Goal: Task Accomplishment & Management: Use online tool/utility

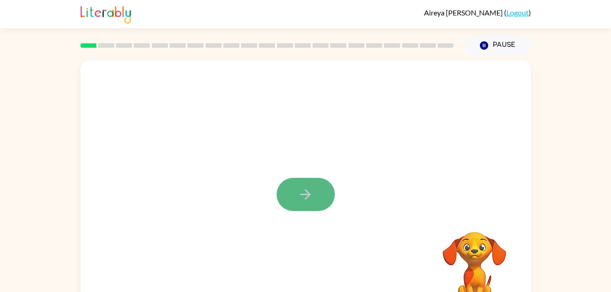
click at [330, 190] on button "button" at bounding box center [306, 194] width 58 height 33
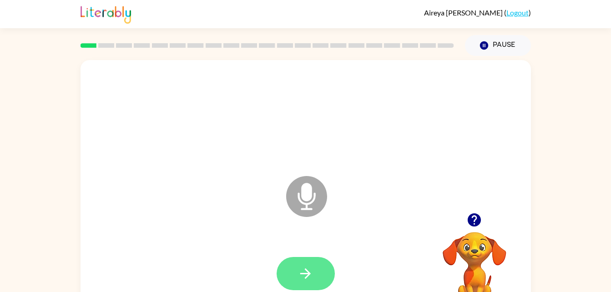
click at [319, 281] on button "button" at bounding box center [306, 273] width 58 height 33
click at [301, 192] on icon "Microphone The Microphone is here when it is your turn to talk" at bounding box center [352, 208] width 137 height 68
click at [307, 209] on icon "Microphone The Microphone is here when it is your turn to talk" at bounding box center [352, 208] width 137 height 68
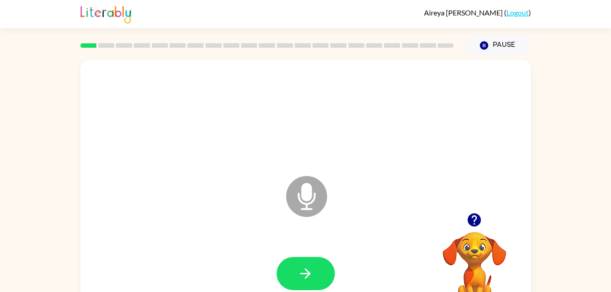
click at [307, 209] on icon "Microphone The Microphone is here when it is your turn to talk" at bounding box center [352, 208] width 137 height 68
click at [307, 268] on icon "button" at bounding box center [306, 274] width 16 height 16
click at [307, 191] on icon "Microphone The Microphone is here when it is your turn to talk" at bounding box center [352, 208] width 137 height 68
click at [300, 206] on icon at bounding box center [306, 196] width 41 height 41
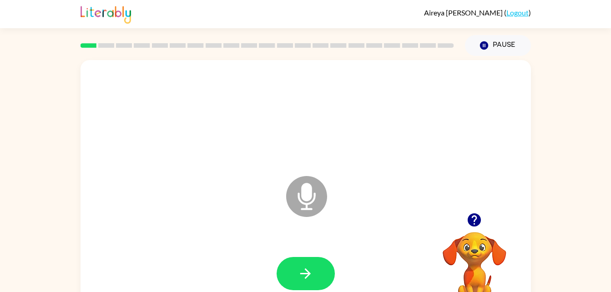
click at [299, 207] on icon at bounding box center [306, 196] width 41 height 41
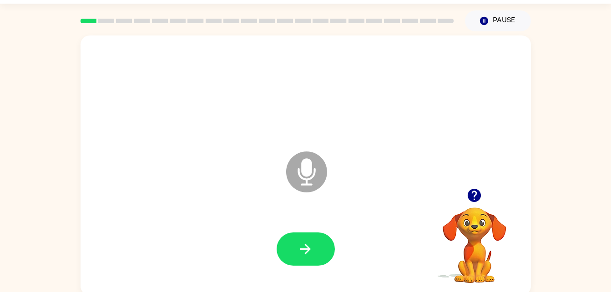
scroll to position [28, 0]
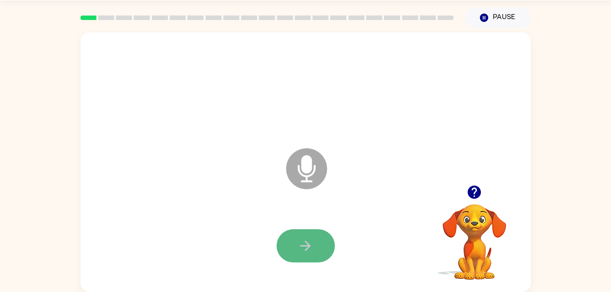
click at [328, 244] on button "button" at bounding box center [306, 245] width 58 height 33
click at [297, 167] on icon at bounding box center [306, 168] width 41 height 41
click at [313, 178] on icon at bounding box center [306, 168] width 41 height 41
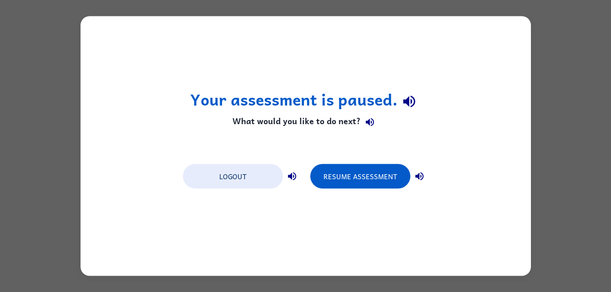
scroll to position [0, 0]
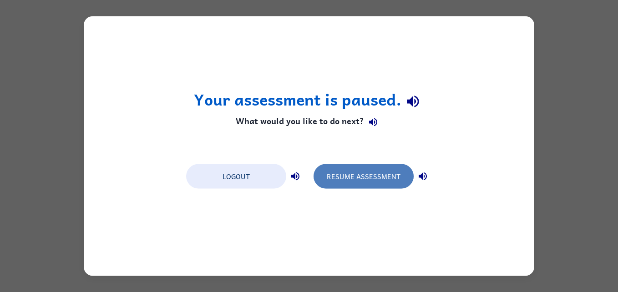
click at [364, 188] on button "Resume Assessment" at bounding box center [364, 176] width 100 height 25
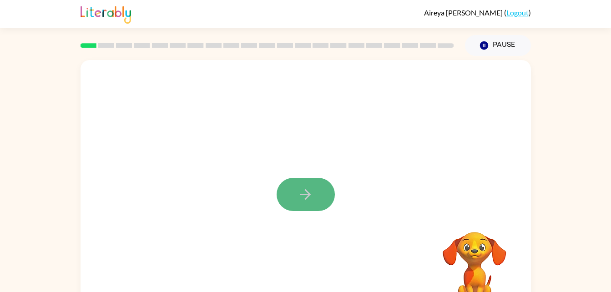
click at [281, 196] on button "button" at bounding box center [306, 194] width 58 height 33
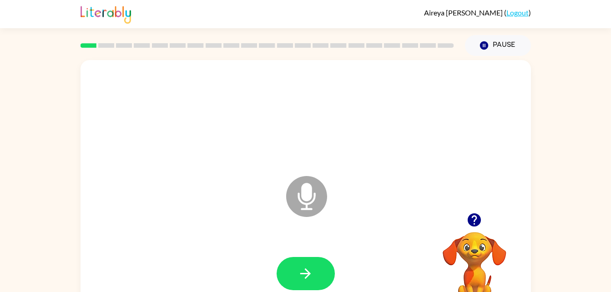
click at [295, 200] on icon at bounding box center [306, 196] width 41 height 41
click at [291, 198] on icon at bounding box center [306, 196] width 41 height 41
click at [316, 204] on icon at bounding box center [306, 196] width 41 height 41
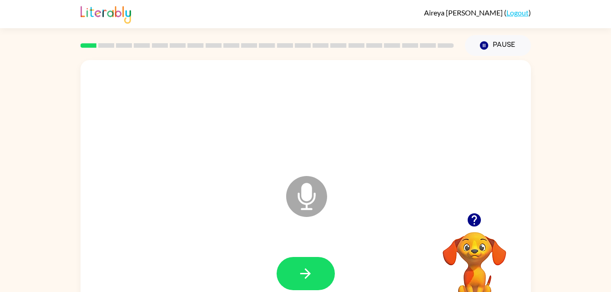
click at [274, 172] on div "Microphone The Microphone is here when it is your turn to talk" at bounding box center [284, 174] width 389 height 33
click at [308, 183] on icon at bounding box center [306, 196] width 41 height 41
click at [288, 261] on button "button" at bounding box center [306, 273] width 58 height 33
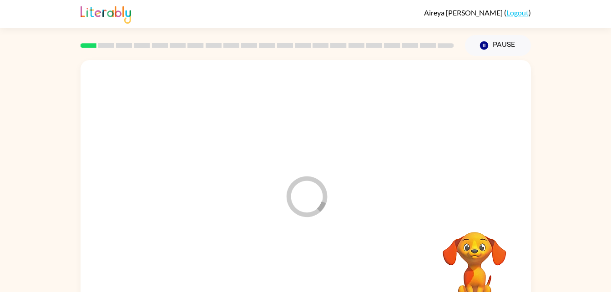
click at [280, 237] on div at bounding box center [306, 274] width 432 height 75
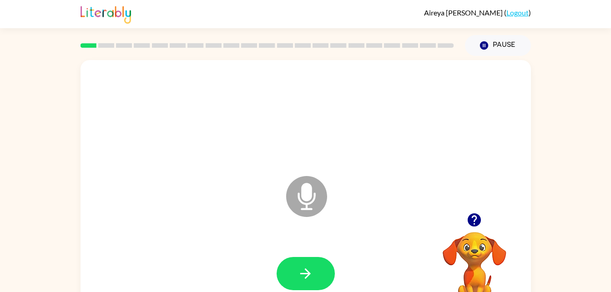
click at [296, 200] on icon at bounding box center [306, 196] width 41 height 41
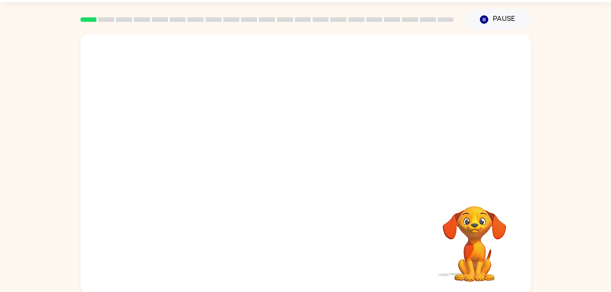
scroll to position [25, 0]
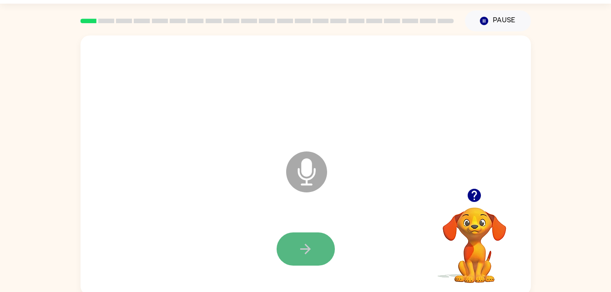
click at [312, 256] on icon "button" at bounding box center [306, 249] width 16 height 16
click at [311, 172] on icon "Microphone The Microphone is here when it is your turn to talk" at bounding box center [352, 183] width 137 height 68
click at [311, 170] on icon "Microphone The Microphone is here when it is your turn to talk" at bounding box center [352, 183] width 137 height 68
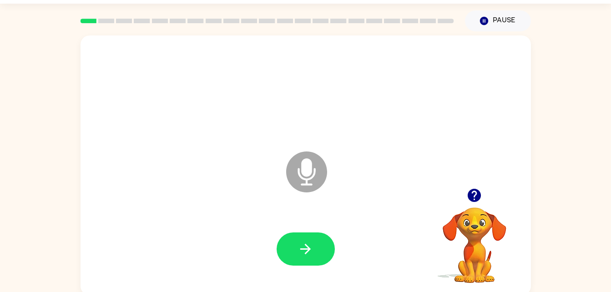
click at [301, 185] on icon at bounding box center [306, 172] width 41 height 41
click at [310, 177] on icon at bounding box center [306, 172] width 41 height 41
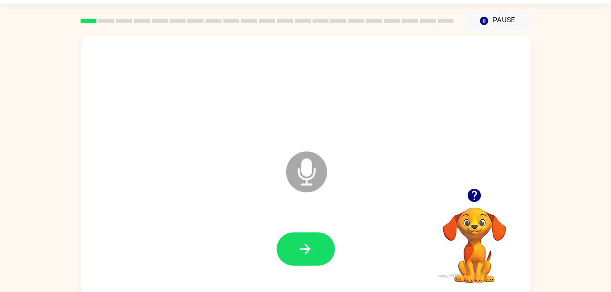
click at [310, 177] on icon at bounding box center [306, 172] width 41 height 41
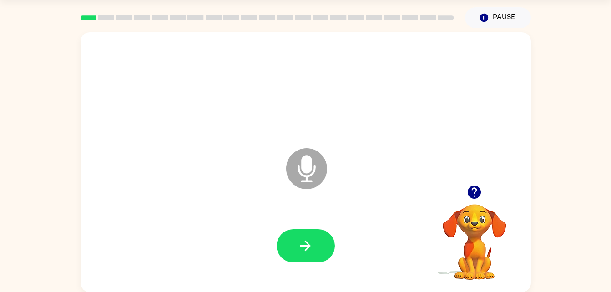
click at [320, 151] on icon "Microphone The Microphone is here when it is your turn to talk" at bounding box center [352, 180] width 137 height 68
click at [319, 151] on icon "Microphone The Microphone is here when it is your turn to talk" at bounding box center [352, 180] width 137 height 68
click at [318, 158] on icon at bounding box center [306, 168] width 41 height 41
drag, startPoint x: 318, startPoint y: 158, endPoint x: 346, endPoint y: 112, distance: 53.9
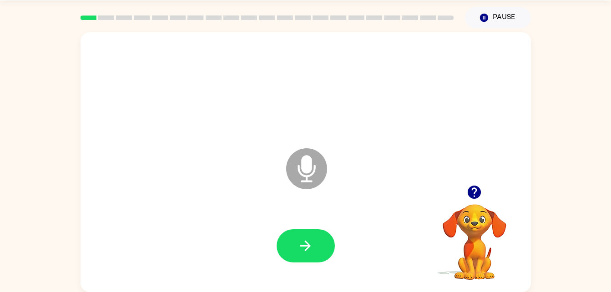
click at [318, 158] on icon at bounding box center [306, 168] width 41 height 41
click at [346, 112] on div at bounding box center [306, 88] width 432 height 75
drag, startPoint x: 346, startPoint y: 112, endPoint x: 326, endPoint y: 239, distance: 129.4
click at [326, 239] on button "button" at bounding box center [306, 245] width 58 height 33
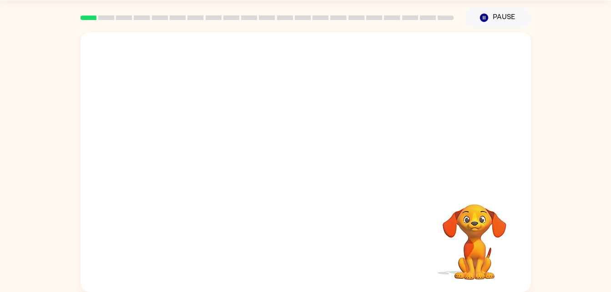
click at [285, 123] on div at bounding box center [306, 88] width 432 height 75
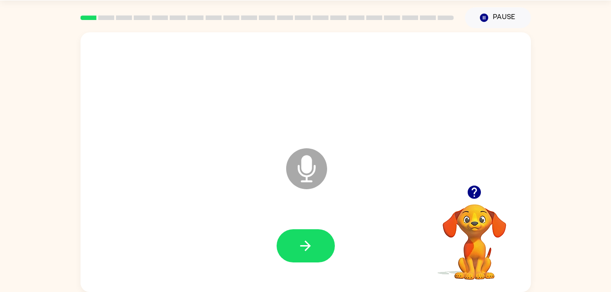
click at [316, 173] on icon at bounding box center [306, 168] width 41 height 41
click at [314, 242] on button "button" at bounding box center [306, 245] width 58 height 33
click at [307, 174] on icon at bounding box center [306, 168] width 41 height 41
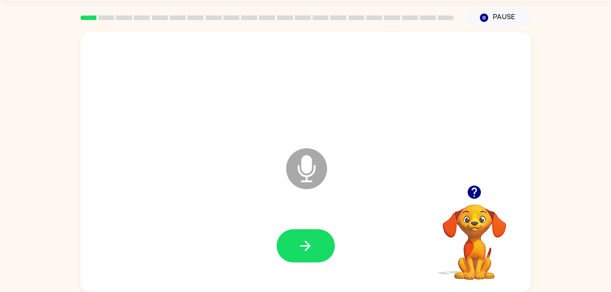
click at [307, 174] on icon at bounding box center [306, 168] width 41 height 41
click at [328, 267] on div at bounding box center [306, 246] width 432 height 75
drag, startPoint x: 328, startPoint y: 267, endPoint x: 315, endPoint y: 172, distance: 95.6
click at [315, 172] on icon at bounding box center [306, 168] width 41 height 41
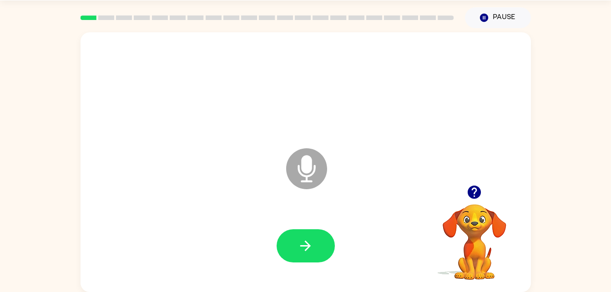
click at [321, 268] on div at bounding box center [306, 246] width 432 height 75
click at [290, 251] on button "button" at bounding box center [306, 245] width 58 height 33
click at [310, 168] on icon "Microphone The Microphone is here when it is your turn to talk" at bounding box center [352, 180] width 137 height 68
click at [318, 155] on icon at bounding box center [306, 168] width 41 height 41
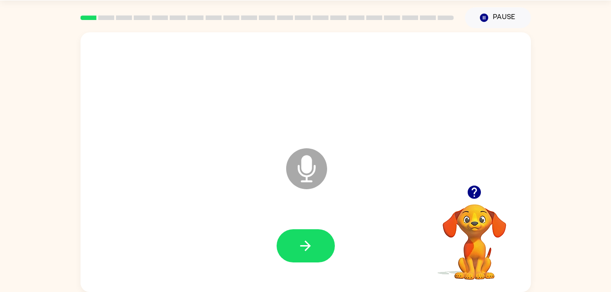
click at [318, 155] on icon at bounding box center [306, 168] width 41 height 41
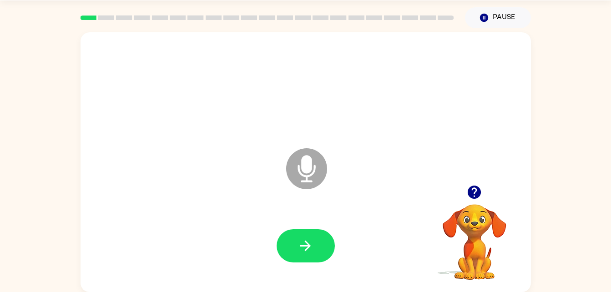
click at [318, 155] on icon at bounding box center [306, 168] width 41 height 41
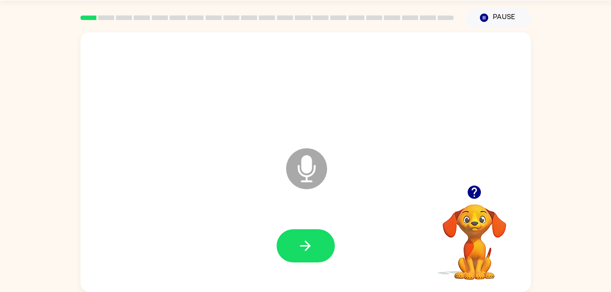
click at [318, 155] on icon at bounding box center [306, 168] width 41 height 41
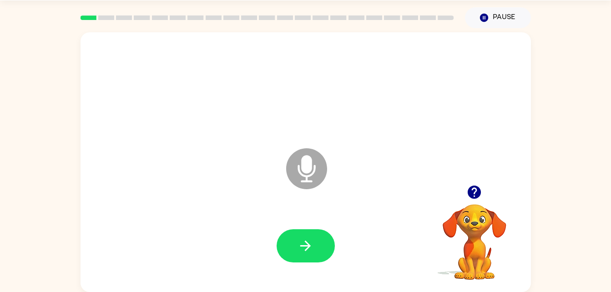
click at [318, 155] on icon at bounding box center [306, 168] width 41 height 41
click at [307, 170] on icon "Microphone The Microphone is here when it is your turn to talk" at bounding box center [352, 180] width 137 height 68
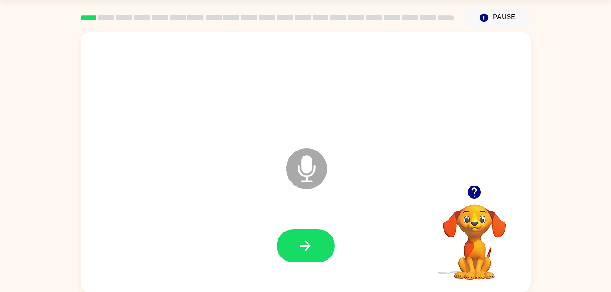
click at [307, 170] on icon "Microphone The Microphone is here when it is your turn to talk" at bounding box center [352, 180] width 137 height 68
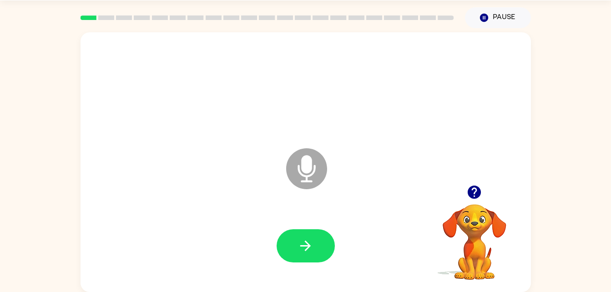
click at [307, 170] on icon "Microphone The Microphone is here when it is your turn to talk" at bounding box center [352, 180] width 137 height 68
click at [311, 246] on icon "button" at bounding box center [306, 246] width 16 height 16
click at [309, 166] on icon "Microphone The Microphone is here when it is your turn to talk" at bounding box center [352, 180] width 137 height 68
click at [305, 252] on icon "button" at bounding box center [306, 246] width 16 height 16
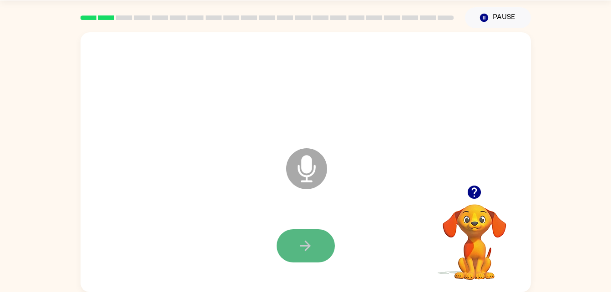
click at [302, 243] on icon "button" at bounding box center [306, 246] width 16 height 16
click at [300, 158] on icon at bounding box center [306, 168] width 41 height 41
click at [307, 239] on icon "button" at bounding box center [306, 246] width 16 height 16
click at [306, 186] on icon at bounding box center [306, 168] width 41 height 41
click at [313, 252] on icon "button" at bounding box center [306, 246] width 16 height 16
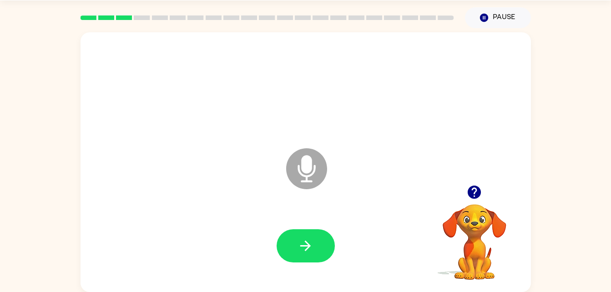
click at [304, 168] on icon "Microphone The Microphone is here when it is your turn to talk" at bounding box center [352, 180] width 137 height 68
click at [315, 249] on button "button" at bounding box center [306, 245] width 58 height 33
click at [310, 178] on icon at bounding box center [306, 168] width 41 height 41
click at [305, 250] on icon "button" at bounding box center [305, 246] width 10 height 10
click at [313, 159] on icon at bounding box center [306, 168] width 41 height 41
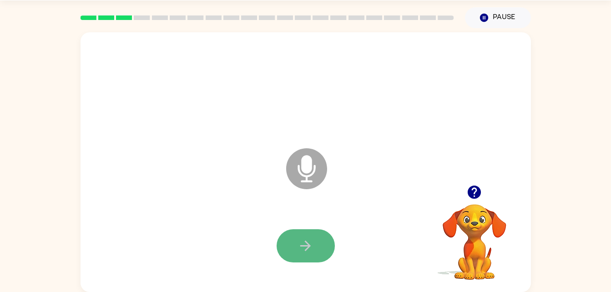
click at [314, 232] on button "button" at bounding box center [306, 245] width 58 height 33
click at [314, 233] on button "button" at bounding box center [306, 245] width 58 height 33
click at [315, 174] on icon at bounding box center [306, 168] width 41 height 41
click at [301, 241] on icon "button" at bounding box center [306, 246] width 16 height 16
click at [316, 187] on icon "Microphone The Microphone is here when it is your turn to talk" at bounding box center [352, 180] width 137 height 68
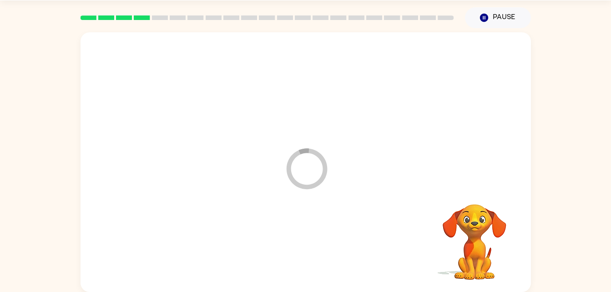
click at [479, 217] on video "Your browser must support playing .mp4 files to use Literably. Please try using…" at bounding box center [474, 235] width 91 height 91
click at [467, 232] on video "Your browser must support playing .mp4 files to use Literably. Please try using…" at bounding box center [474, 235] width 91 height 91
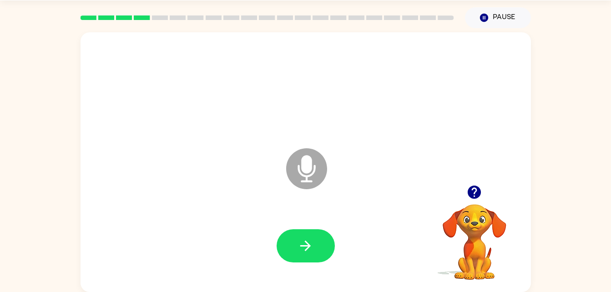
click at [303, 181] on icon "Microphone The Microphone is here when it is your turn to talk" at bounding box center [352, 180] width 137 height 68
click at [315, 244] on button "button" at bounding box center [306, 245] width 58 height 33
click at [302, 173] on icon at bounding box center [306, 168] width 41 height 41
click at [314, 241] on button "button" at bounding box center [306, 245] width 58 height 33
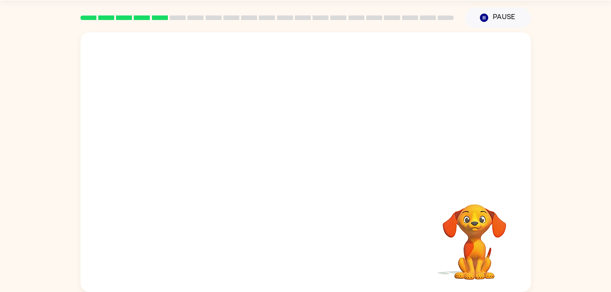
drag, startPoint x: 389, startPoint y: 288, endPoint x: 382, endPoint y: 101, distance: 187.3
click at [382, 101] on div at bounding box center [306, 88] width 432 height 75
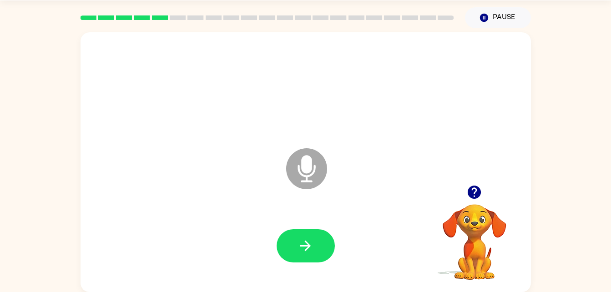
drag, startPoint x: 291, startPoint y: 162, endPoint x: 440, endPoint y: 102, distance: 159.9
click at [440, 102] on div "Microphone The Microphone is here when it is your turn to talk" at bounding box center [306, 162] width 451 height 260
click at [306, 178] on icon "Microphone The Microphone is here when it is your turn to talk" at bounding box center [352, 180] width 137 height 68
click at [311, 232] on button "button" at bounding box center [306, 245] width 58 height 33
click at [328, 168] on icon "Microphone The Microphone is here when it is your turn to talk" at bounding box center [352, 180] width 137 height 68
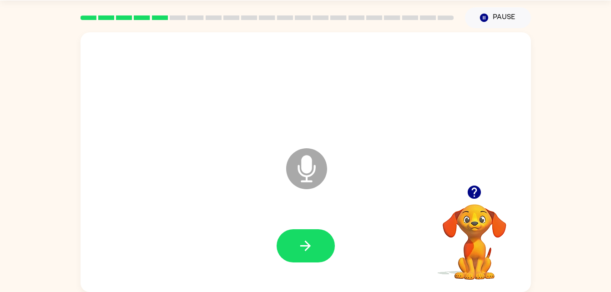
click at [304, 173] on icon at bounding box center [306, 168] width 41 height 41
click at [320, 248] on button "button" at bounding box center [306, 245] width 58 height 33
click at [316, 160] on icon at bounding box center [306, 168] width 41 height 41
click at [322, 229] on div at bounding box center [306, 246] width 432 height 75
click at [327, 254] on button "button" at bounding box center [306, 245] width 58 height 33
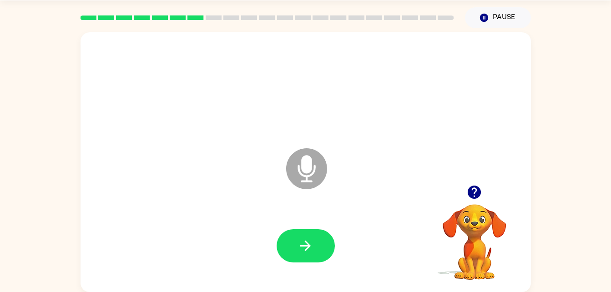
click at [315, 164] on icon at bounding box center [306, 168] width 41 height 41
click at [315, 232] on button "button" at bounding box center [306, 245] width 58 height 33
click at [310, 178] on icon at bounding box center [306, 168] width 41 height 41
click at [309, 242] on icon "button" at bounding box center [306, 246] width 16 height 16
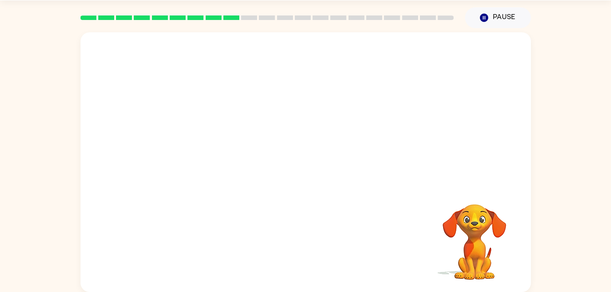
click at [353, 195] on div "Your browser must support playing .mp4 files to use Literably. Please try using…" at bounding box center [306, 162] width 451 height 260
click at [347, 212] on div "Your browser must support playing .mp4 files to use Literably. Please try using…" at bounding box center [306, 162] width 451 height 260
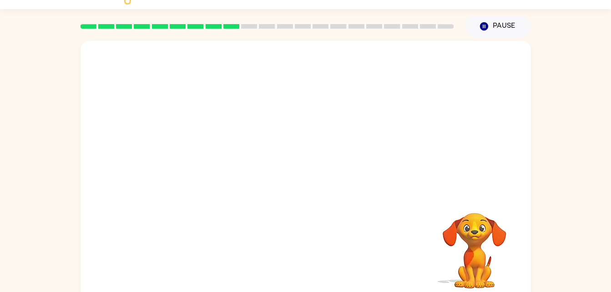
scroll to position [0, 0]
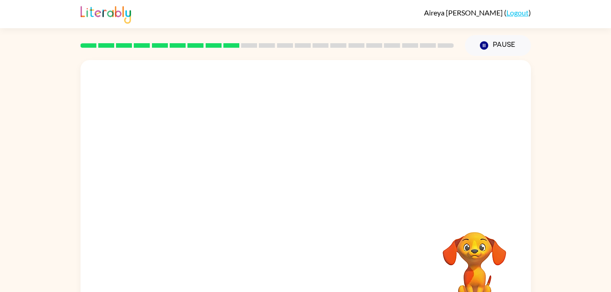
click at [500, 278] on video "Your browser must support playing .mp4 files to use Literably. Please try using…" at bounding box center [474, 263] width 91 height 91
click at [331, 129] on div at bounding box center [306, 136] width 451 height 153
click at [420, 107] on div at bounding box center [306, 136] width 451 height 153
click at [438, 108] on div at bounding box center [306, 136] width 451 height 153
click at [442, 132] on div at bounding box center [306, 136] width 451 height 153
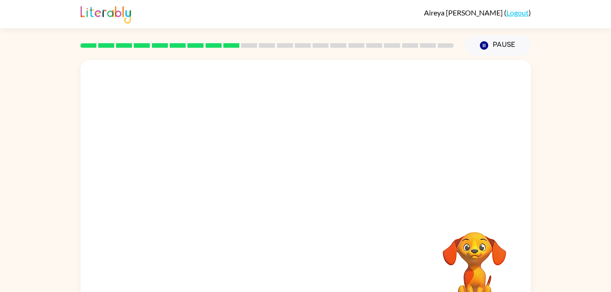
click at [343, 86] on div at bounding box center [306, 115] width 432 height 75
click at [321, 158] on div at bounding box center [284, 174] width 389 height 33
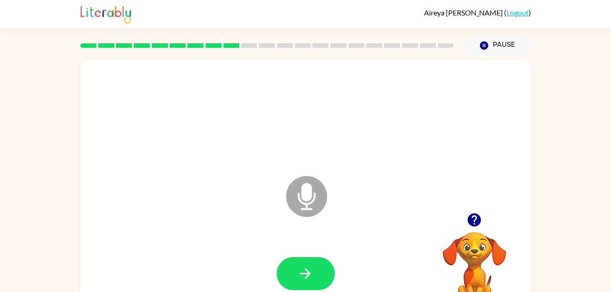
click at [310, 189] on icon "Microphone The Microphone is here when it is your turn to talk" at bounding box center [352, 208] width 137 height 68
click at [325, 276] on button "button" at bounding box center [306, 273] width 58 height 33
click at [297, 222] on icon "Microphone The Microphone is here when it is your turn to talk" at bounding box center [352, 208] width 137 height 68
click at [308, 192] on icon "Microphone The Microphone is here when it is your turn to talk" at bounding box center [352, 208] width 137 height 68
click at [303, 192] on icon "Microphone The Microphone is here when it is your turn to talk" at bounding box center [352, 208] width 137 height 68
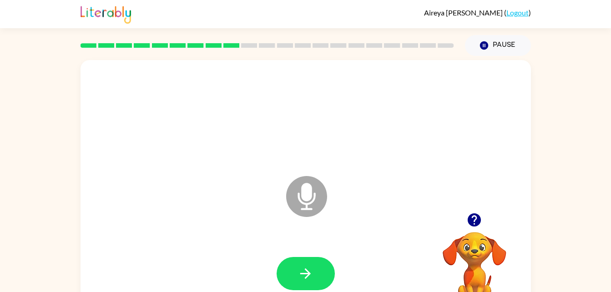
click at [305, 189] on icon "Microphone The Microphone is here when it is your turn to talk" at bounding box center [352, 208] width 137 height 68
click at [304, 187] on icon "Microphone The Microphone is here when it is your turn to talk" at bounding box center [352, 208] width 137 height 68
click at [290, 191] on icon at bounding box center [306, 196] width 41 height 41
drag, startPoint x: 336, startPoint y: 181, endPoint x: 313, endPoint y: 269, distance: 91.4
click at [313, 269] on div "Microphone The Microphone is here when it is your turn to talk" at bounding box center [306, 190] width 451 height 260
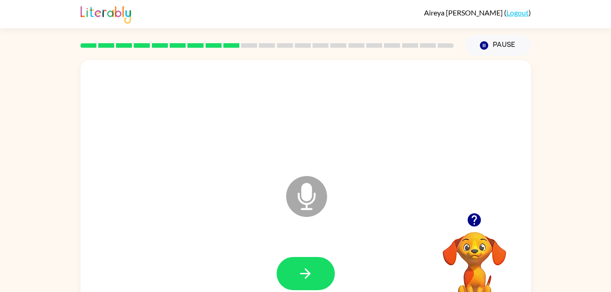
click at [292, 184] on icon at bounding box center [306, 196] width 41 height 41
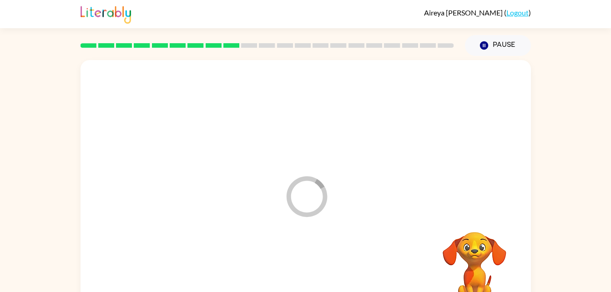
click at [290, 203] on icon at bounding box center [306, 196] width 41 height 41
click at [301, 191] on div at bounding box center [306, 136] width 451 height 153
click at [303, 194] on div at bounding box center [306, 136] width 451 height 153
click at [402, 207] on div at bounding box center [306, 136] width 451 height 153
click at [305, 195] on div at bounding box center [306, 136] width 451 height 153
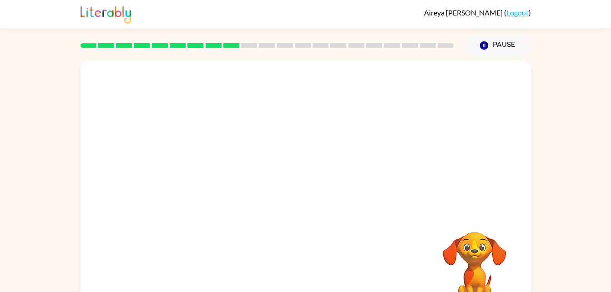
click at [318, 199] on div at bounding box center [306, 136] width 451 height 153
click at [314, 205] on div at bounding box center [306, 136] width 451 height 153
click at [323, 222] on div "Your browser must support playing .mp4 files to use Literably. Please try using…" at bounding box center [306, 190] width 451 height 260
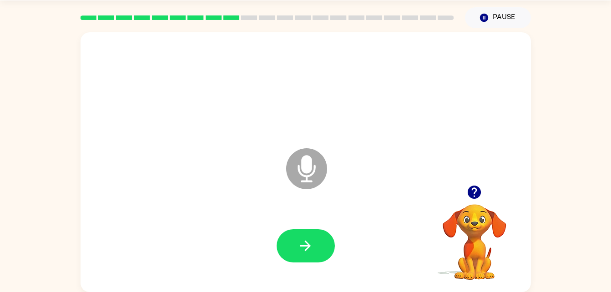
click at [305, 175] on icon "Microphone The Microphone is here when it is your turn to talk" at bounding box center [352, 180] width 137 height 68
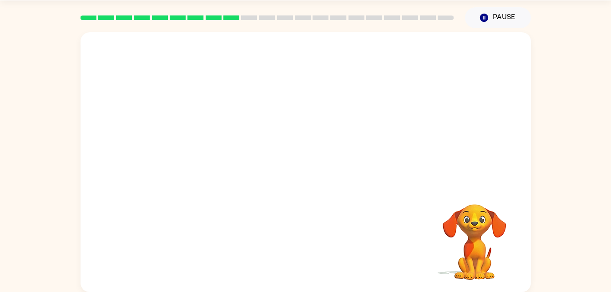
scroll to position [19, 0]
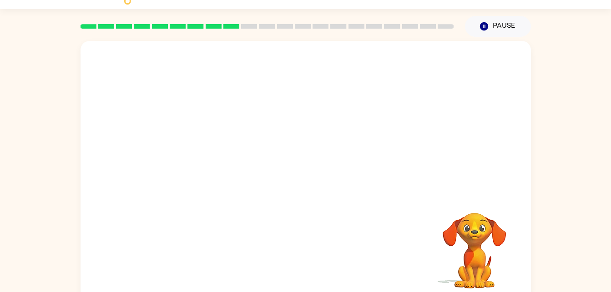
click at [491, 199] on div at bounding box center [306, 175] width 432 height 75
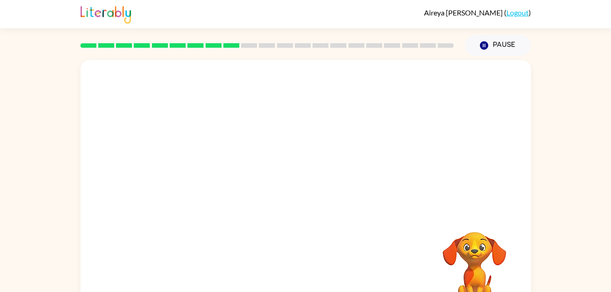
scroll to position [0, 0]
click at [438, 197] on div at bounding box center [306, 195] width 432 height 75
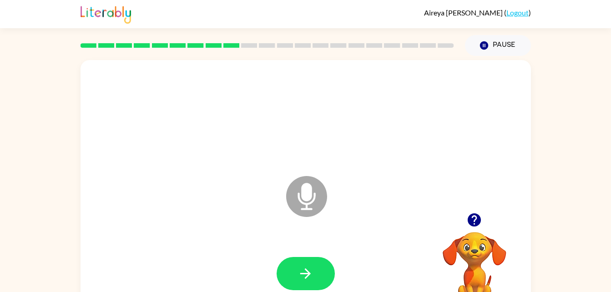
scroll to position [10, 0]
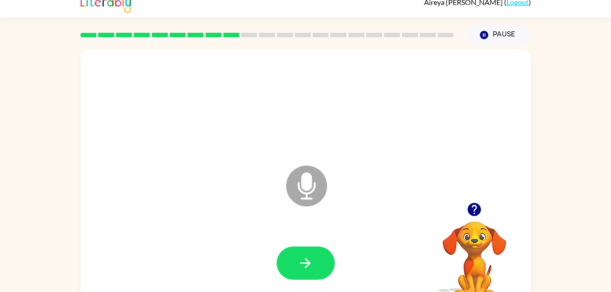
click at [318, 180] on icon at bounding box center [306, 186] width 41 height 41
click at [317, 172] on icon at bounding box center [306, 186] width 41 height 41
click at [477, 214] on icon "button" at bounding box center [474, 209] width 13 height 13
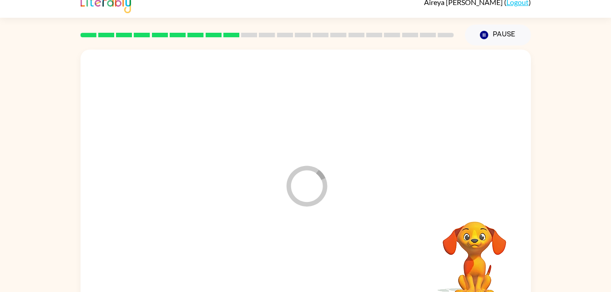
click at [305, 188] on icon "Loader Your response is being sent to our graders" at bounding box center [307, 186] width 55 height 55
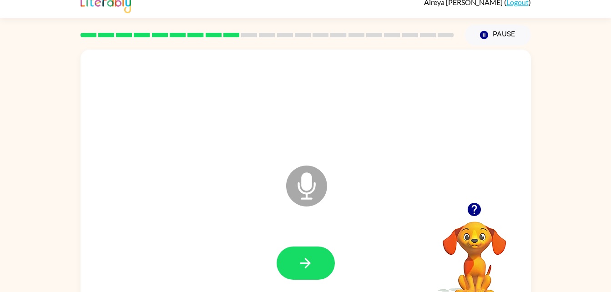
click at [300, 185] on icon at bounding box center [306, 186] width 41 height 41
click at [287, 257] on button "button" at bounding box center [306, 263] width 58 height 33
click at [310, 192] on icon at bounding box center [306, 186] width 41 height 41
click at [306, 263] on icon "button" at bounding box center [305, 263] width 10 height 10
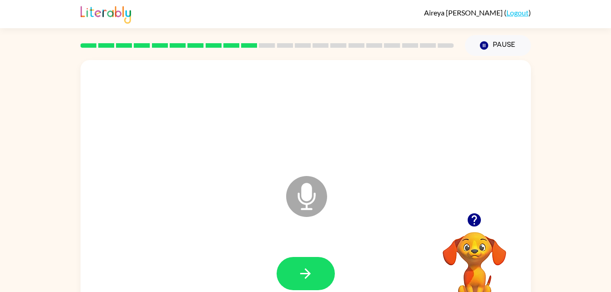
click at [315, 192] on icon at bounding box center [306, 196] width 41 height 41
click at [290, 185] on icon at bounding box center [306, 196] width 41 height 41
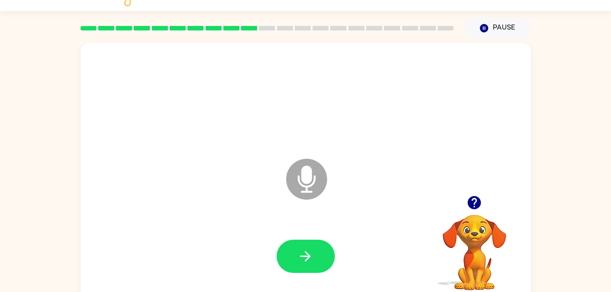
scroll to position [18, 0]
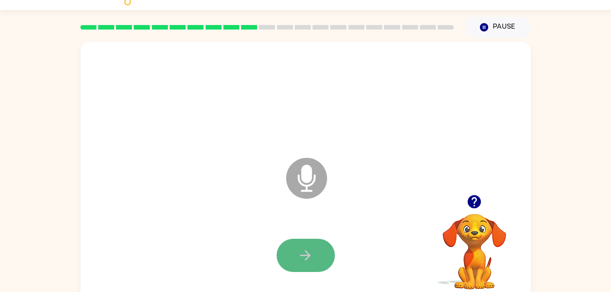
click at [305, 250] on icon "button" at bounding box center [306, 256] width 16 height 16
click at [319, 170] on icon at bounding box center [306, 178] width 41 height 41
click at [295, 178] on icon at bounding box center [306, 178] width 41 height 41
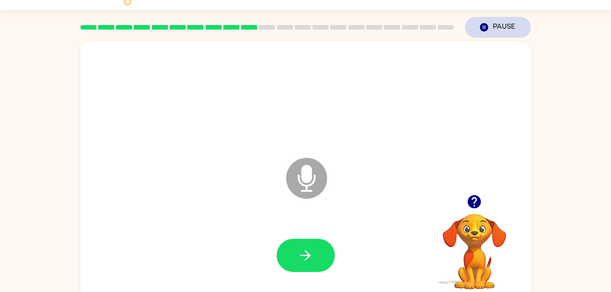
click at [503, 21] on button "Pause Pause" at bounding box center [498, 27] width 66 height 21
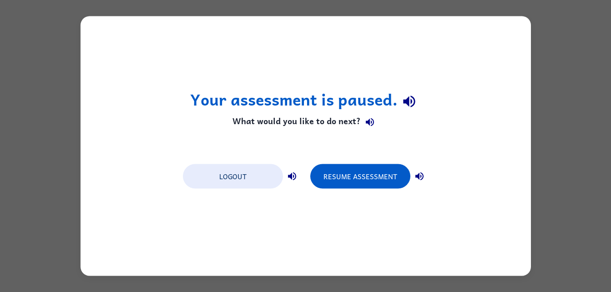
scroll to position [0, 0]
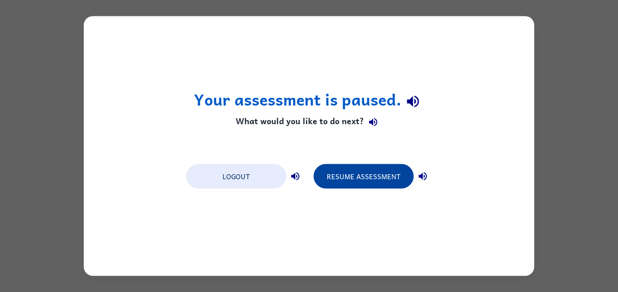
click at [386, 188] on button "Resume Assessment" at bounding box center [364, 176] width 100 height 25
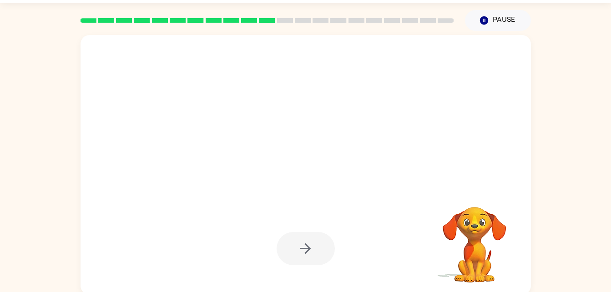
scroll to position [25, 0]
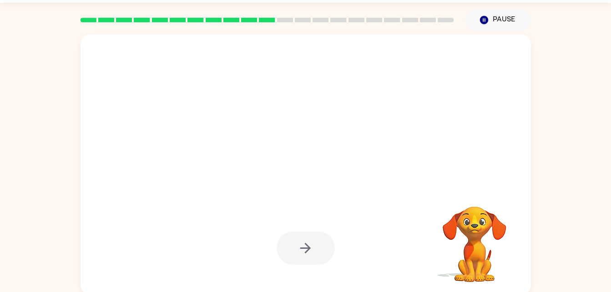
click at [478, 58] on div at bounding box center [306, 90] width 432 height 75
click at [494, 18] on button "Pause Pause" at bounding box center [498, 20] width 66 height 21
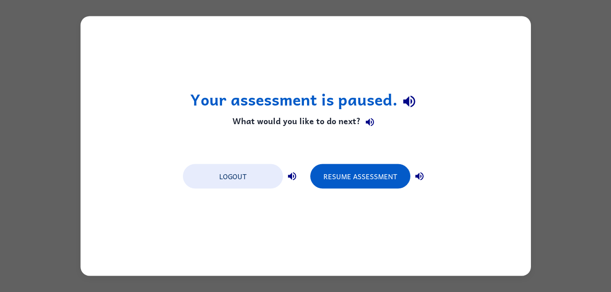
scroll to position [0, 0]
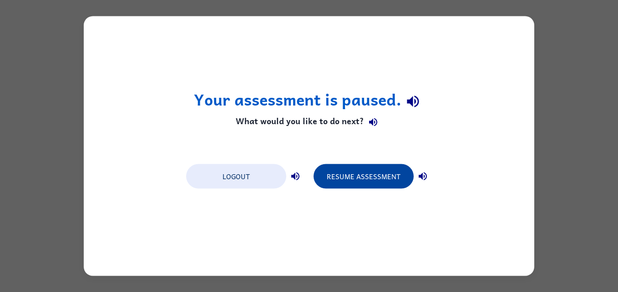
click at [386, 187] on button "Resume Assessment" at bounding box center [364, 176] width 100 height 25
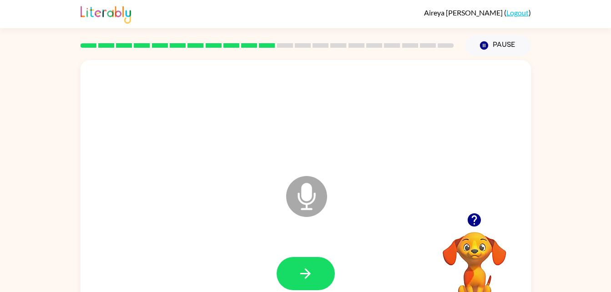
click at [314, 187] on icon at bounding box center [306, 196] width 41 height 41
click at [316, 282] on button "button" at bounding box center [306, 273] width 58 height 33
click at [309, 197] on icon "Microphone The Microphone is here when it is your turn to talk" at bounding box center [352, 208] width 137 height 68
click at [314, 284] on button "button" at bounding box center [306, 273] width 58 height 33
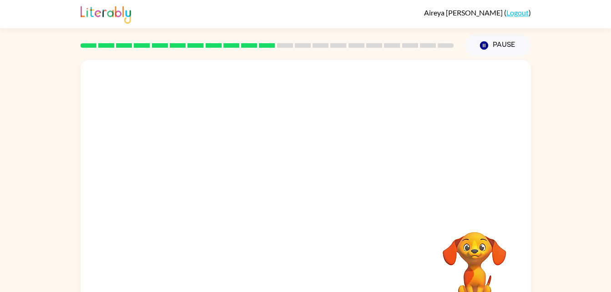
click at [514, 268] on video "Your browser must support playing .mp4 files to use Literably. Please try using…" at bounding box center [474, 263] width 91 height 91
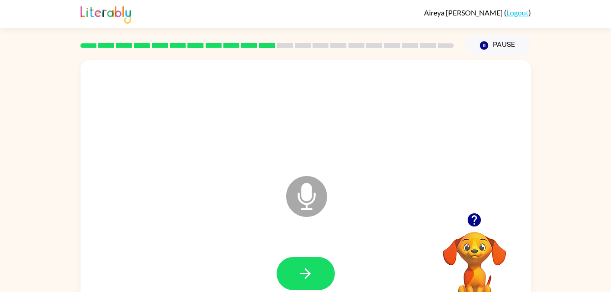
click at [298, 179] on icon at bounding box center [306, 196] width 41 height 41
click at [314, 264] on button "button" at bounding box center [306, 273] width 58 height 33
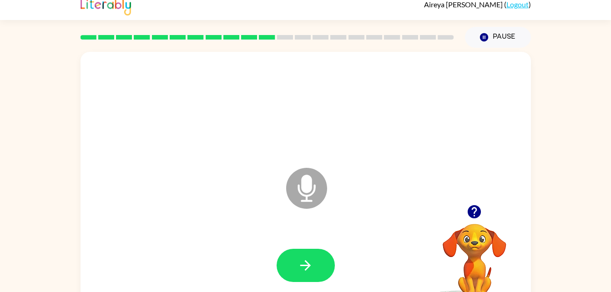
scroll to position [28, 0]
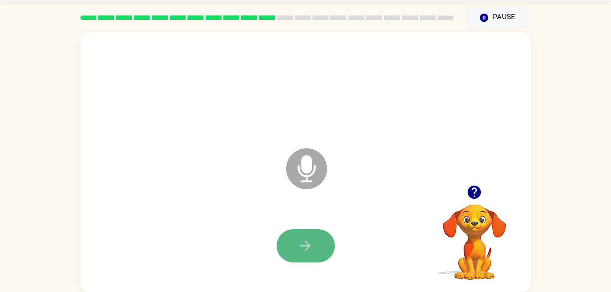
click at [320, 235] on button "button" at bounding box center [306, 245] width 58 height 33
click at [451, 116] on div at bounding box center [306, 88] width 432 height 75
click at [441, 75] on div at bounding box center [306, 88] width 432 height 75
click at [305, 242] on icon "button" at bounding box center [305, 246] width 10 height 10
click at [307, 175] on icon at bounding box center [306, 168] width 41 height 41
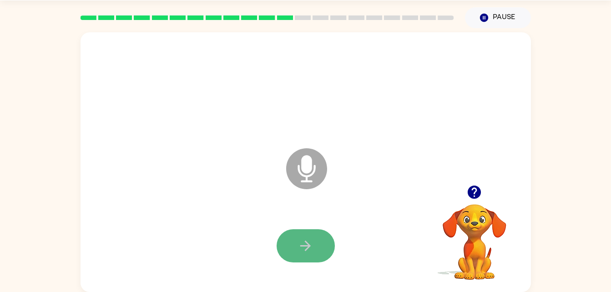
click at [310, 242] on icon "button" at bounding box center [306, 246] width 16 height 16
click at [300, 157] on icon at bounding box center [306, 168] width 41 height 41
click at [300, 239] on icon "button" at bounding box center [306, 246] width 16 height 16
drag, startPoint x: 315, startPoint y: 188, endPoint x: 306, endPoint y: 178, distance: 13.6
click at [306, 178] on icon "Microphone The Microphone is here when it is your turn to talk" at bounding box center [352, 180] width 137 height 68
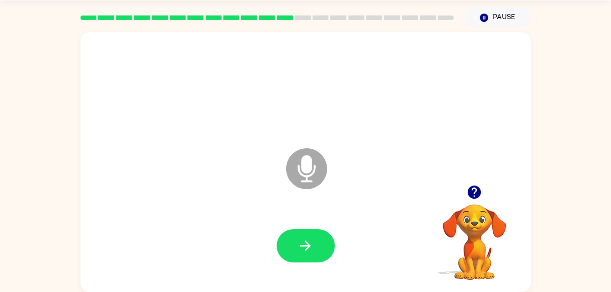
click at [306, 178] on icon "Microphone The Microphone is here when it is your turn to talk" at bounding box center [352, 180] width 137 height 68
click at [311, 170] on icon "Microphone The Microphone is here when it is your turn to talk" at bounding box center [352, 180] width 137 height 68
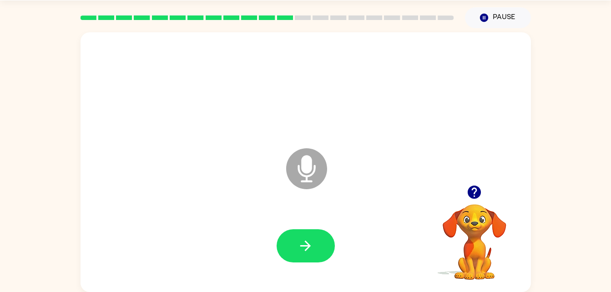
click at [311, 170] on icon "Microphone The Microphone is here when it is your turn to talk" at bounding box center [352, 180] width 137 height 68
click at [299, 251] on icon "button" at bounding box center [306, 246] width 16 height 16
click at [302, 165] on icon "Microphone The Microphone is here when it is your turn to talk" at bounding box center [352, 180] width 137 height 68
click at [325, 246] on button "button" at bounding box center [306, 245] width 58 height 33
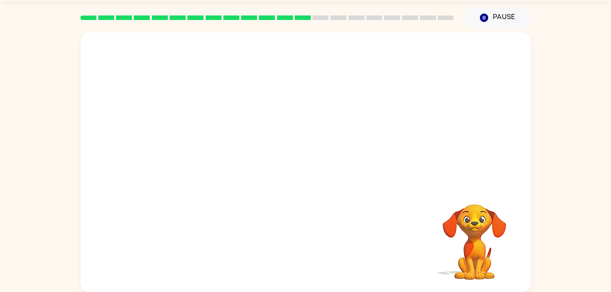
click at [464, 235] on video "Your browser must support playing .mp4 files to use Literably. Please try using…" at bounding box center [474, 235] width 91 height 91
click at [485, 235] on video "Your browser must support playing .mp4 files to use Literably. Please try using…" at bounding box center [474, 235] width 91 height 91
drag, startPoint x: 485, startPoint y: 235, endPoint x: 494, endPoint y: 209, distance: 27.8
click at [494, 209] on video "Your browser must support playing .mp4 files to use Literably. Please try using…" at bounding box center [474, 235] width 91 height 91
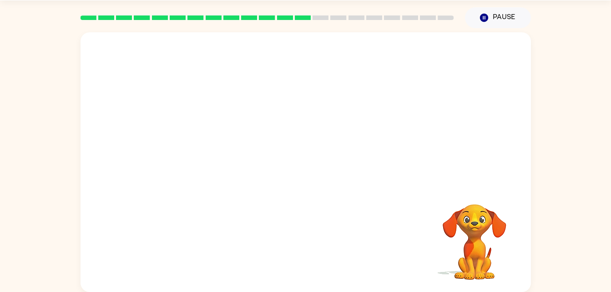
click at [485, 216] on video "Your browser must support playing .mp4 files to use Literably. Please try using…" at bounding box center [474, 235] width 91 height 91
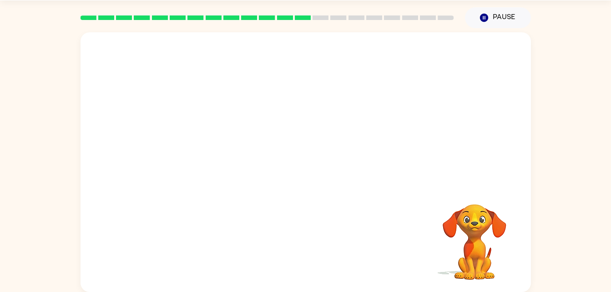
click at [485, 216] on video "Your browser must support playing .mp4 files to use Literably. Please try using…" at bounding box center [474, 235] width 91 height 91
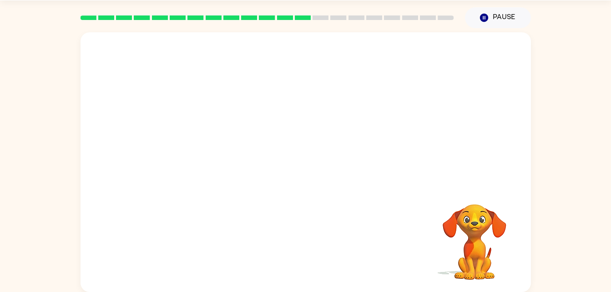
click at [485, 216] on video "Your browser must support playing .mp4 files to use Literably. Please try using…" at bounding box center [474, 235] width 91 height 91
click at [439, 167] on div at bounding box center [306, 162] width 451 height 260
click at [470, 226] on video "Your browser must support playing .mp4 files to use Literably. Please try using…" at bounding box center [474, 235] width 91 height 91
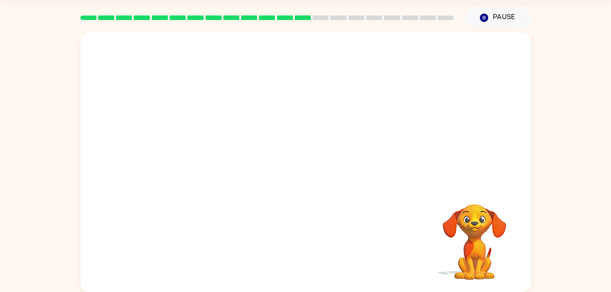
click at [470, 226] on video "Your browser must support playing .mp4 files to use Literably. Please try using…" at bounding box center [474, 235] width 91 height 91
click at [195, 107] on div at bounding box center [306, 88] width 432 height 75
click at [497, 15] on button "Pause Pause" at bounding box center [498, 17] width 66 height 21
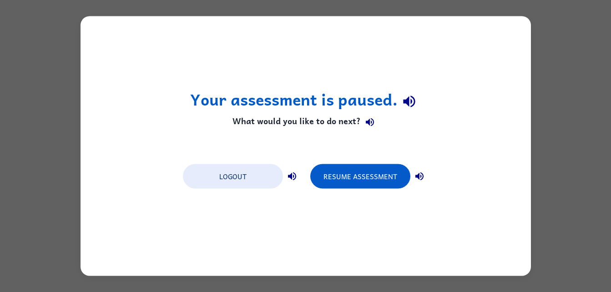
scroll to position [0, 0]
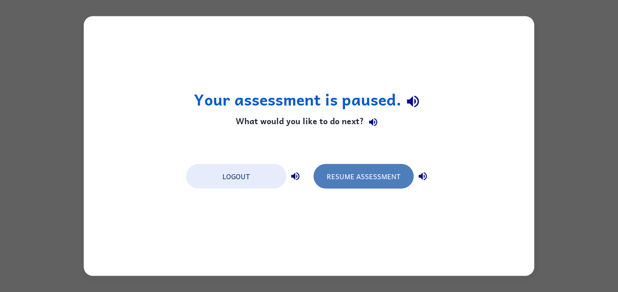
click at [392, 168] on button "Resume Assessment" at bounding box center [364, 176] width 100 height 25
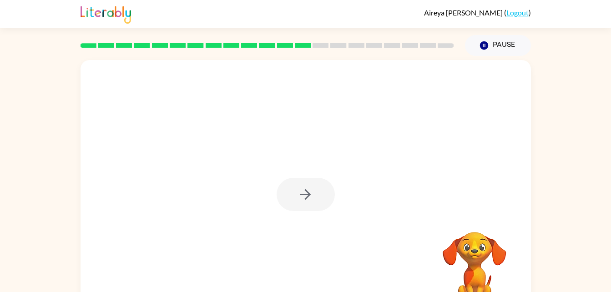
click at [285, 215] on div at bounding box center [306, 190] width 451 height 260
click at [286, 185] on button "button" at bounding box center [306, 194] width 58 height 33
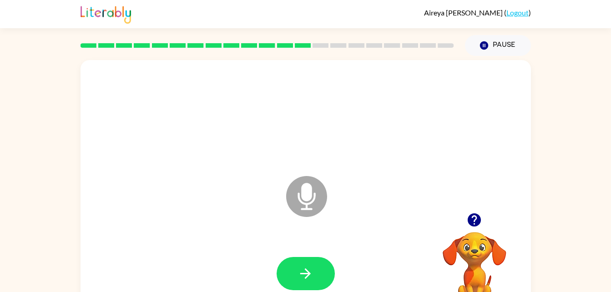
click at [310, 199] on icon "Microphone The Microphone is here when it is your turn to talk" at bounding box center [352, 208] width 137 height 68
click at [284, 271] on button "button" at bounding box center [306, 273] width 58 height 33
click at [317, 196] on icon at bounding box center [306, 196] width 41 height 41
click at [303, 270] on icon "button" at bounding box center [306, 274] width 16 height 16
